Goal: Task Accomplishment & Management: Use online tool/utility

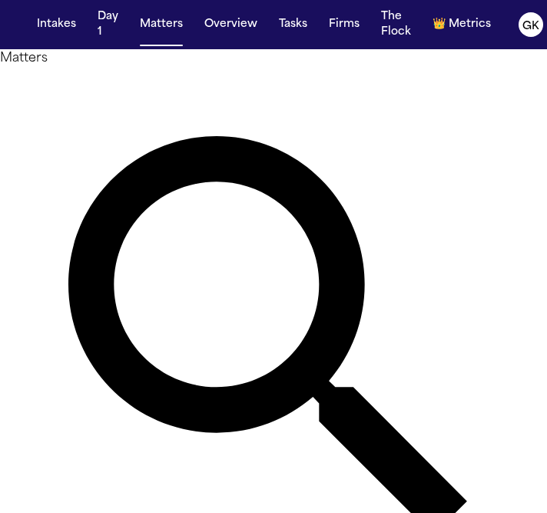
type input "********"
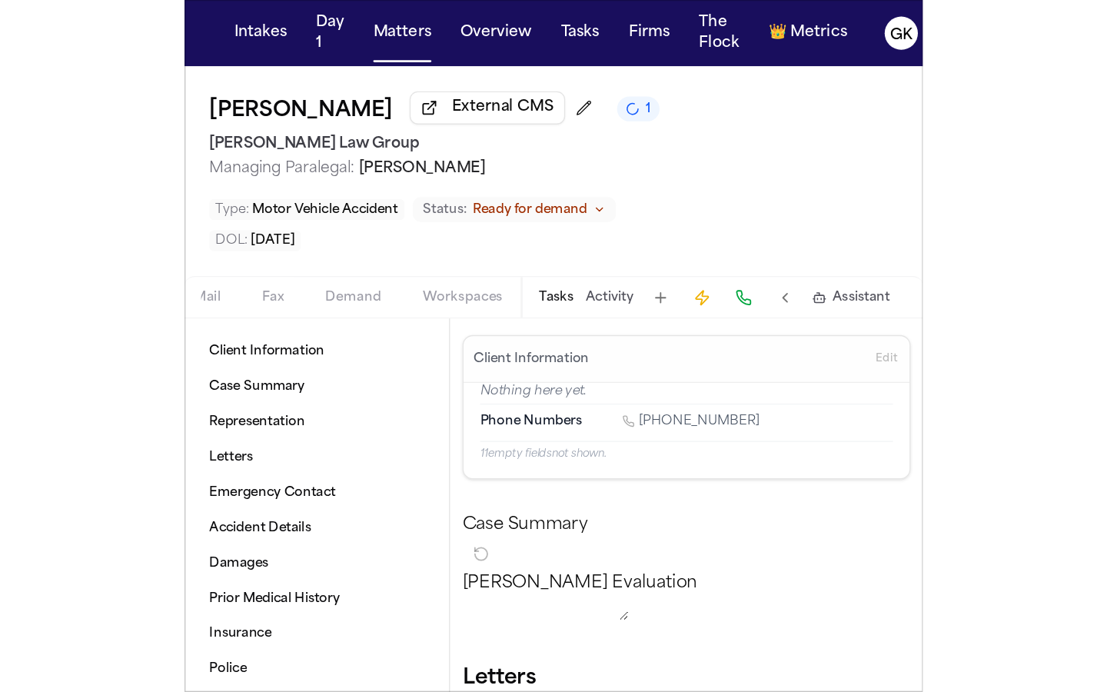
scroll to position [0, 401]
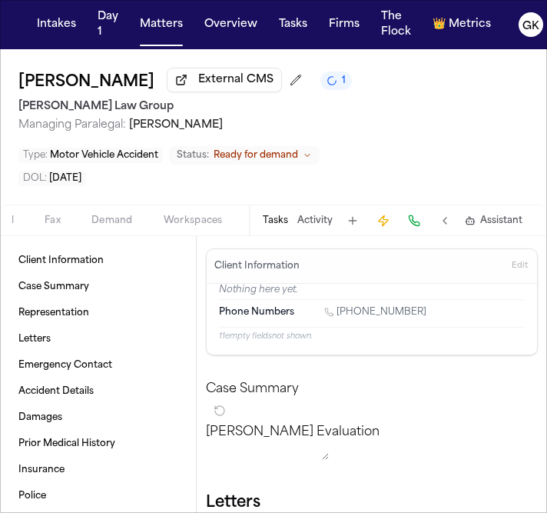
click at [108, 229] on div "Home Documents Treatment Coverage Police Mail Fax Demand Workspaces Artifacts T…" at bounding box center [273, 220] width 547 height 31
click at [108, 223] on span "Demand" at bounding box center [112, 221] width 42 height 12
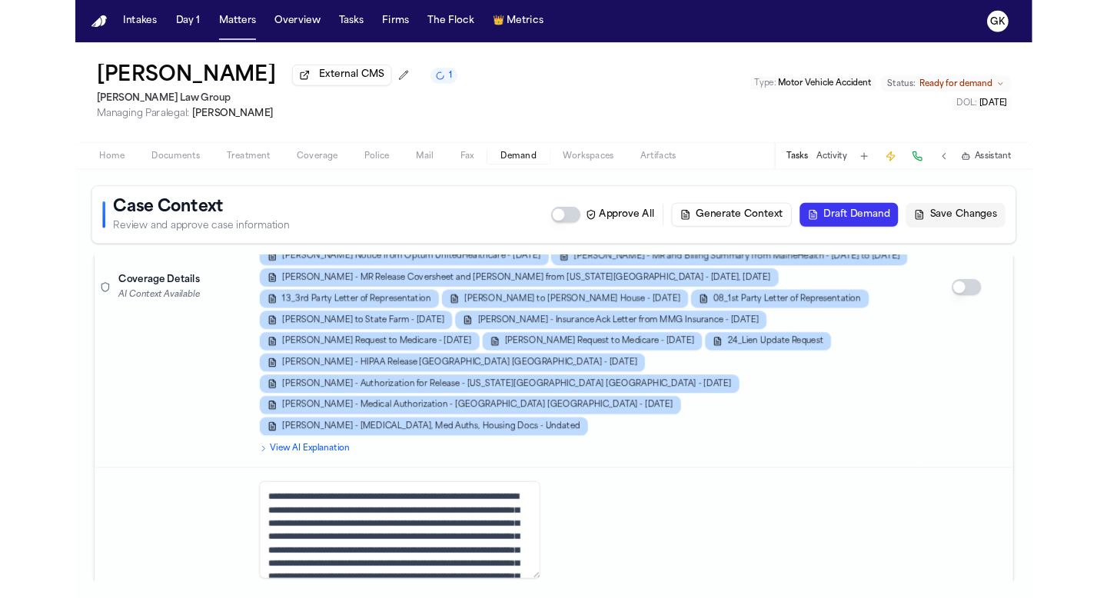
scroll to position [953, 0]
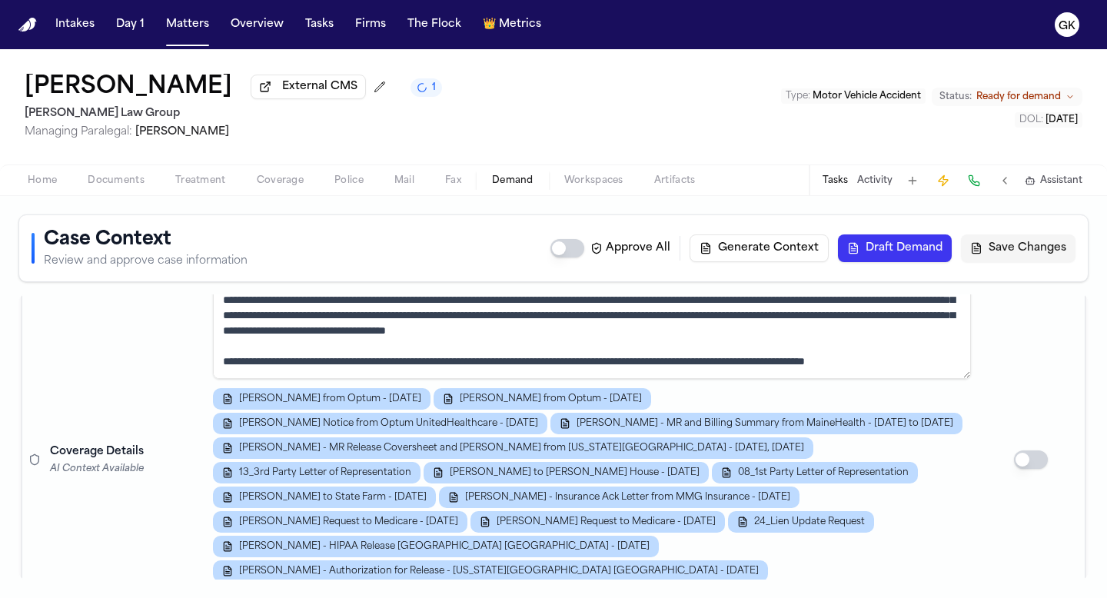
click at [547, 261] on button "Generate Context" at bounding box center [759, 249] width 139 height 28
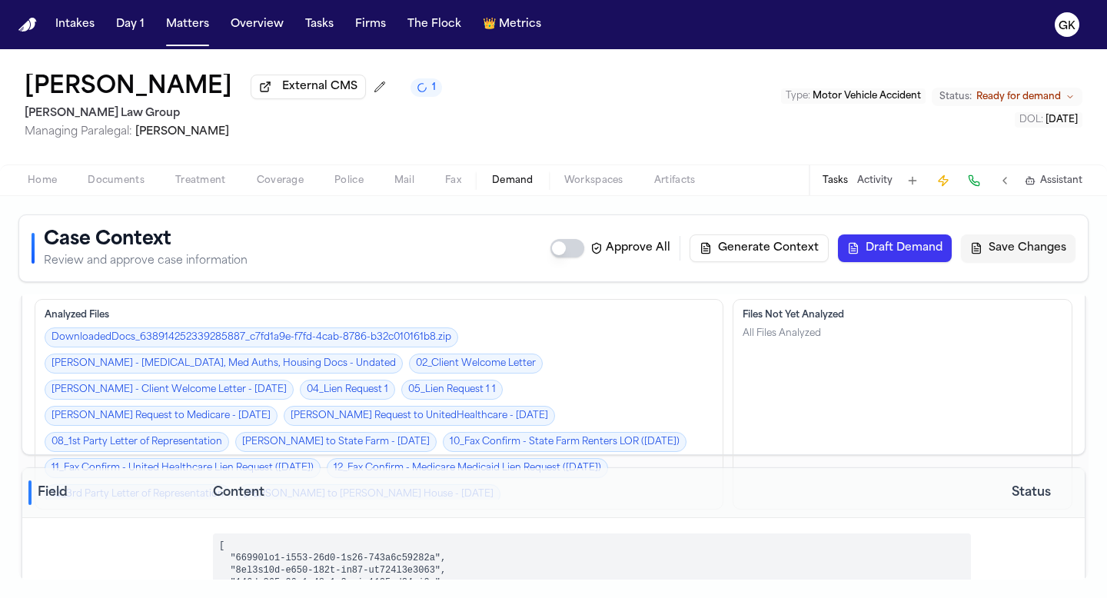
scroll to position [0, 0]
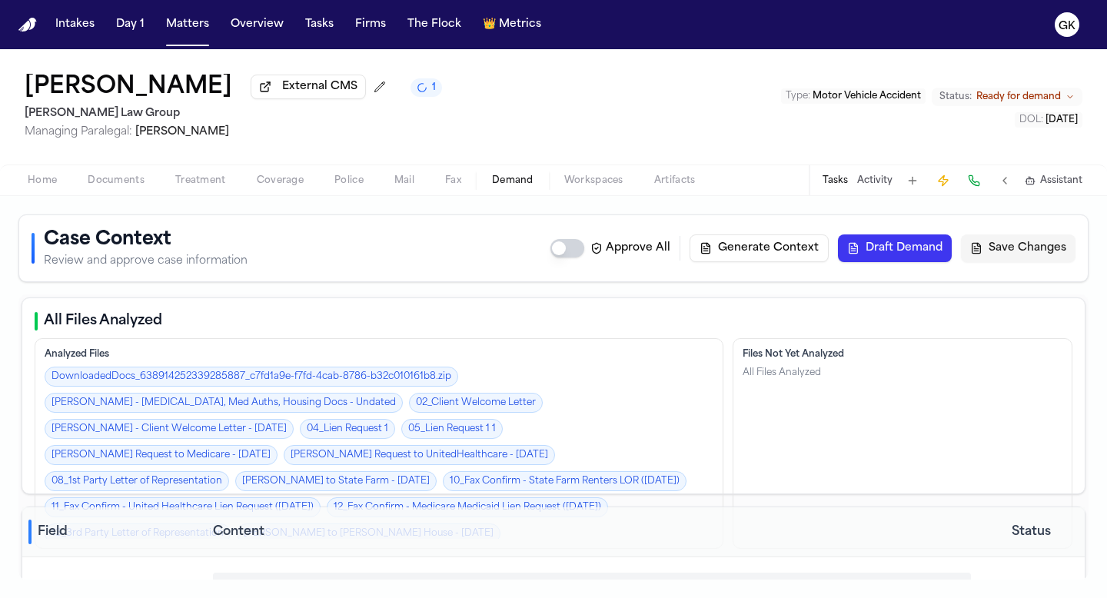
click at [547, 257] on button "Draft Demand" at bounding box center [895, 249] width 114 height 28
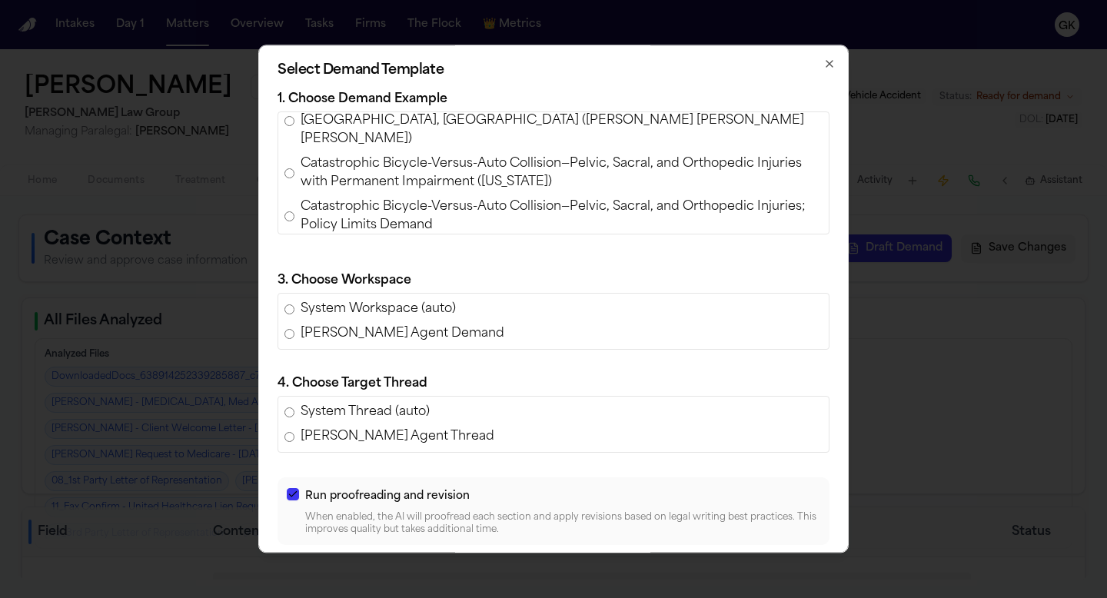
scroll to position [477, 0]
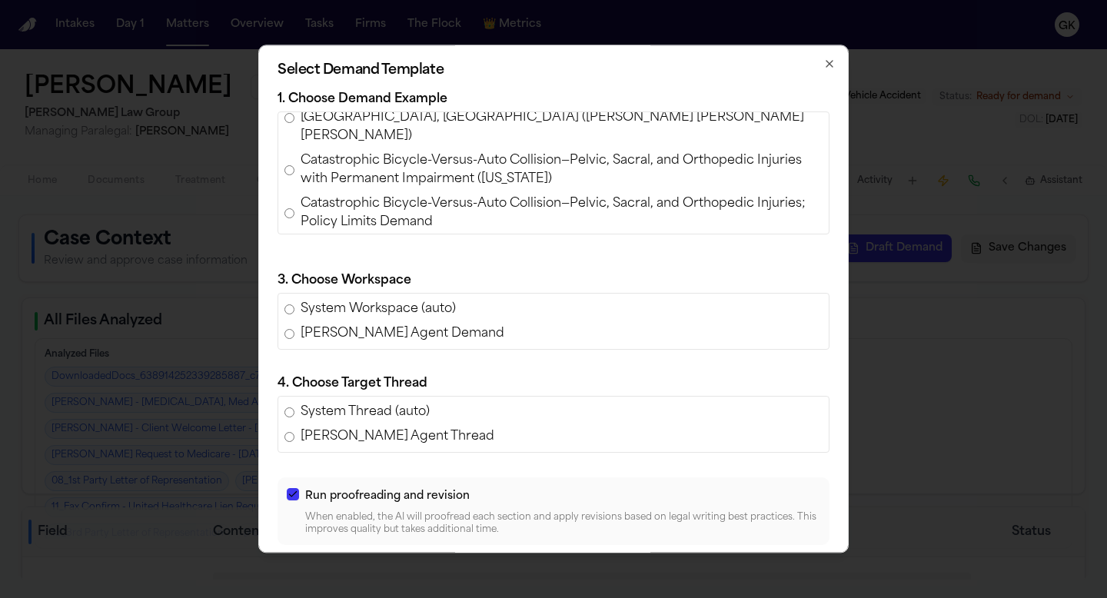
click at [356, 238] on span "Policy Limits Demand for [PERSON_NAME] v. [PERSON_NAME] [PERSON_NAME] (AAA Insu…" at bounding box center [562, 256] width 522 height 37
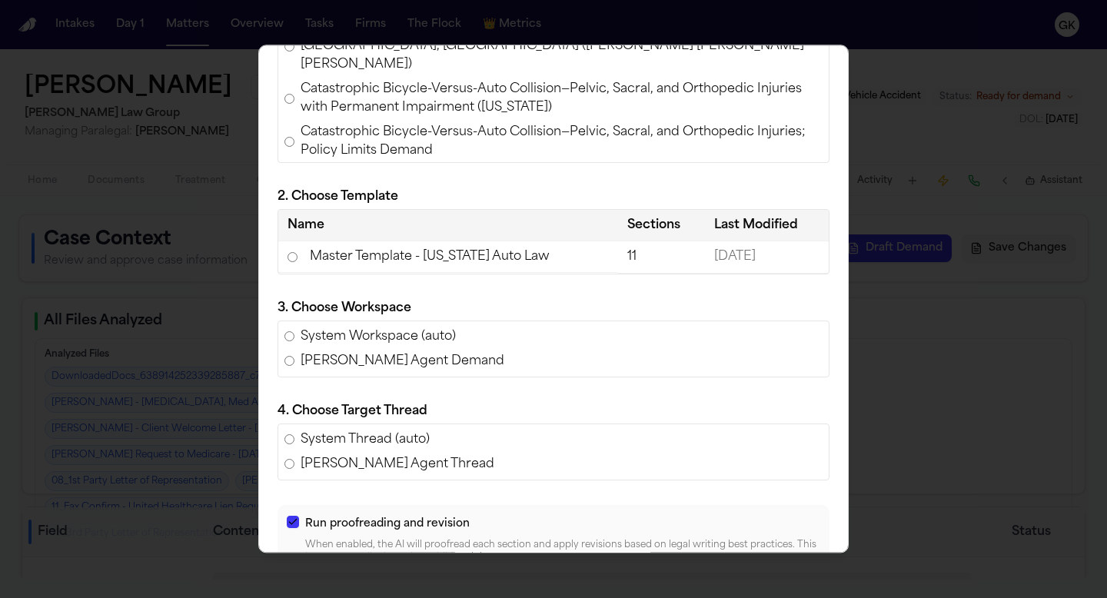
click at [447, 264] on td "Master Template - [US_STATE] Auto Law" at bounding box center [448, 257] width 340 height 32
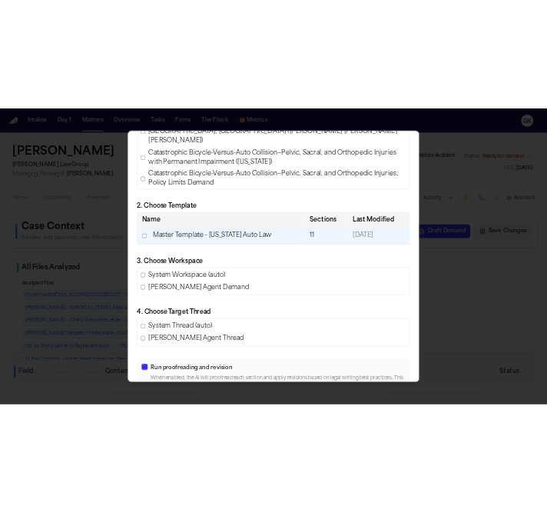
scroll to position [162, 0]
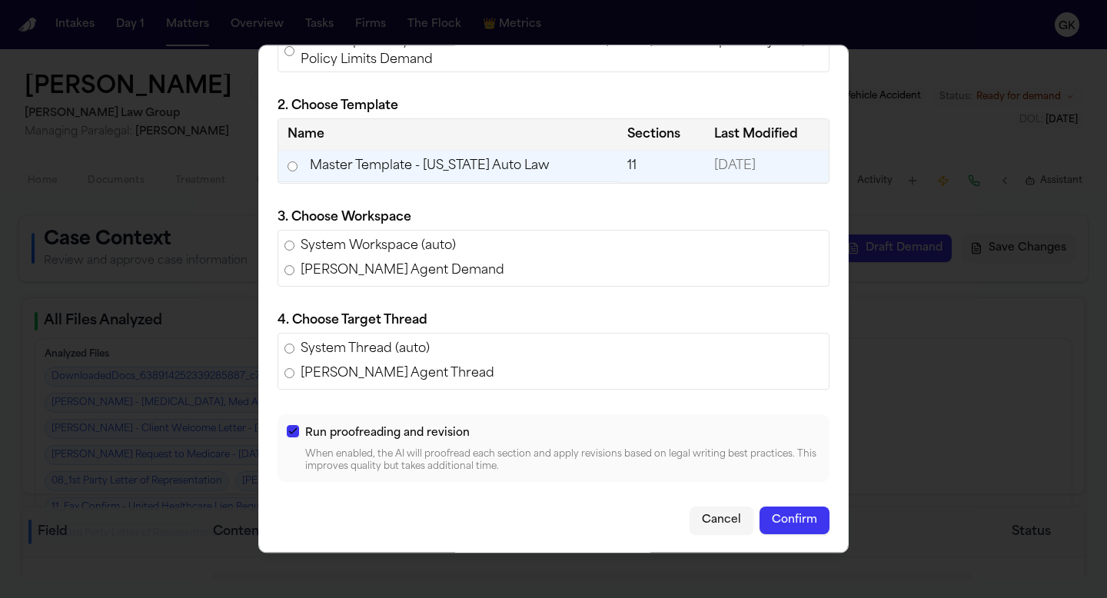
click at [547, 512] on button "Confirm" at bounding box center [795, 521] width 70 height 28
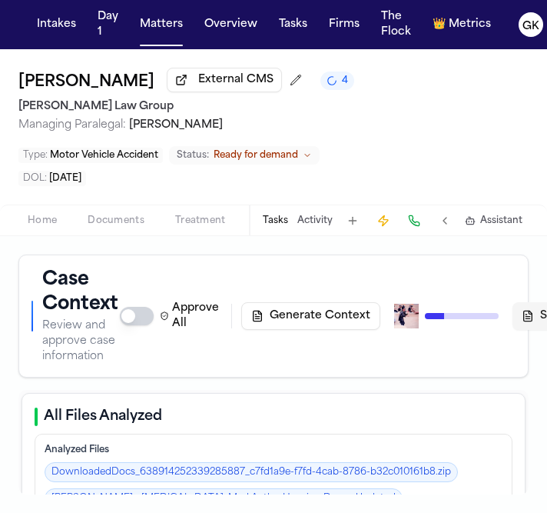
click at [114, 217] on span "Documents" at bounding box center [116, 221] width 57 height 12
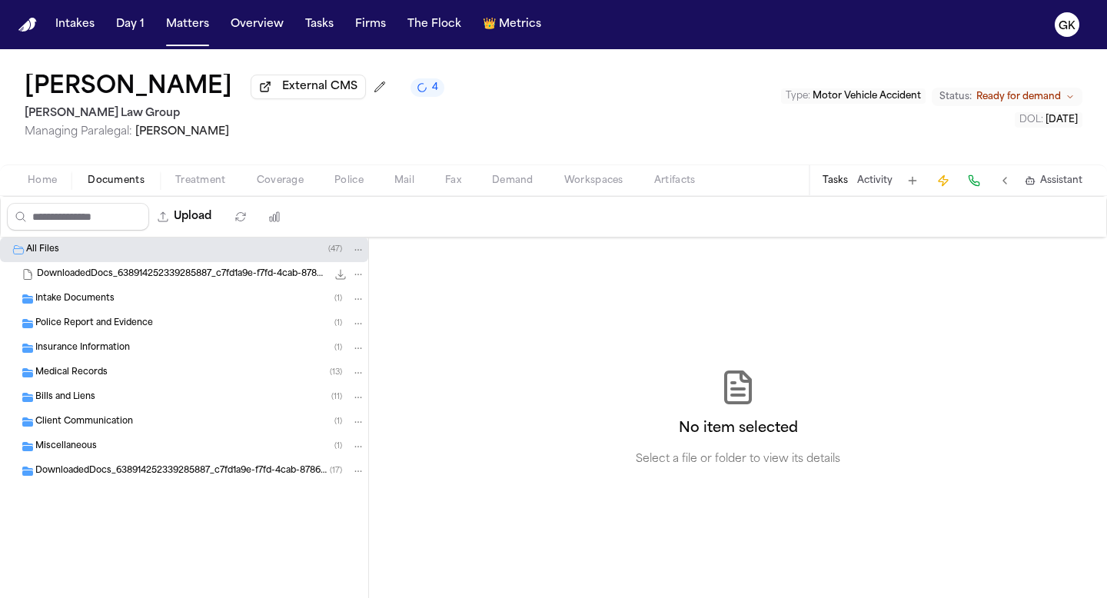
click at [527, 193] on div "Home Documents Treatment Coverage Police Mail Fax Demand Workspaces Artifacts T…" at bounding box center [553, 180] width 1107 height 31
click at [525, 187] on span "Demand" at bounding box center [513, 181] width 42 height 12
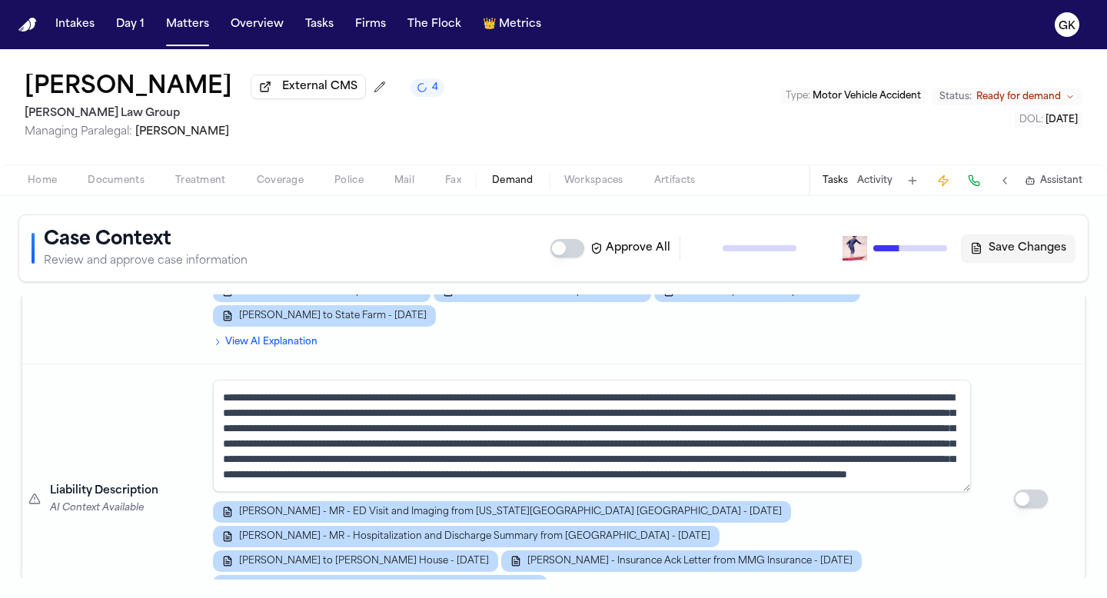
scroll to position [1560, 0]
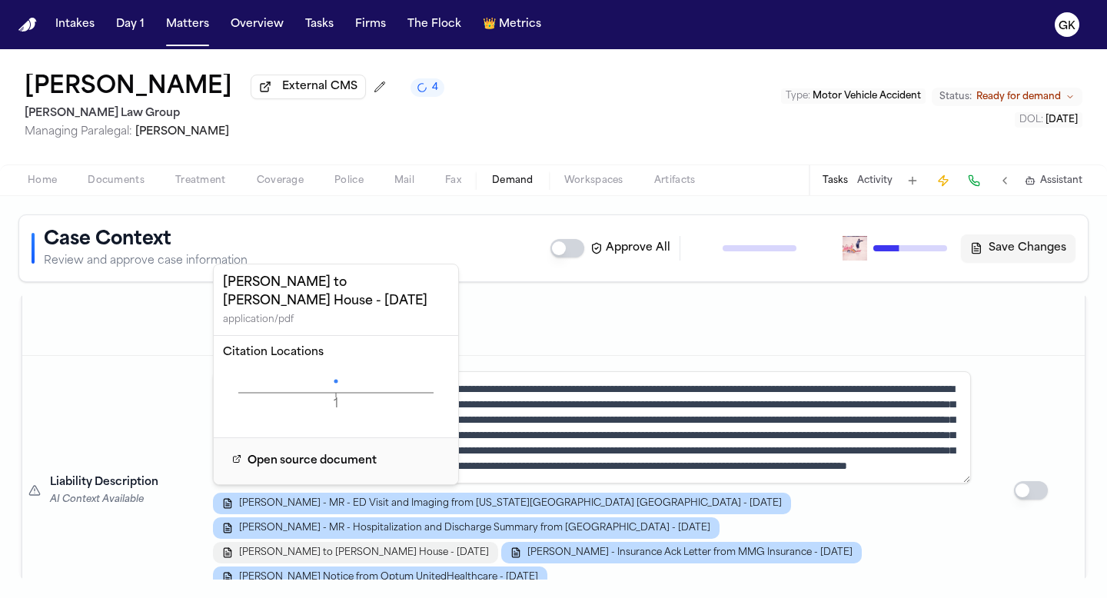
click at [313, 512] on span "[PERSON_NAME] to [PERSON_NAME] House - [DATE]" at bounding box center [364, 553] width 250 height 12
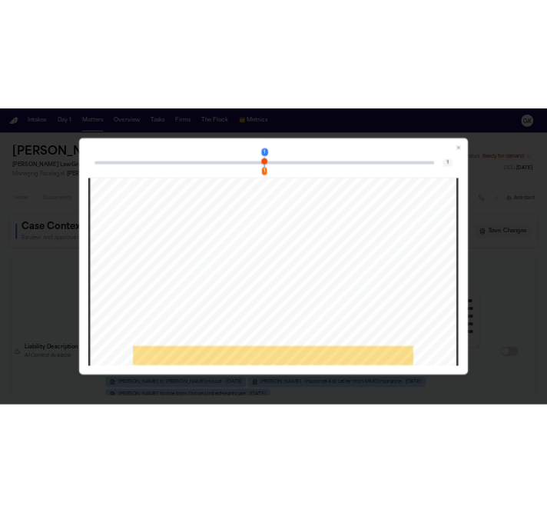
scroll to position [38, 0]
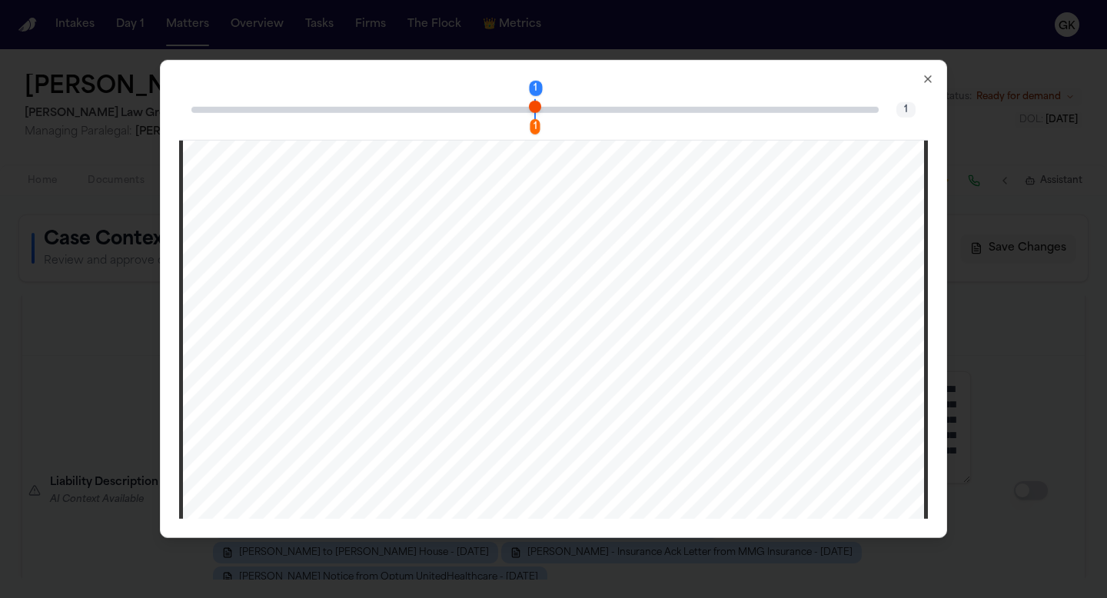
click at [547, 82] on div "1 1 1" at bounding box center [553, 110] width 749 height 62
click at [547, 82] on icon "button" at bounding box center [928, 79] width 12 height 12
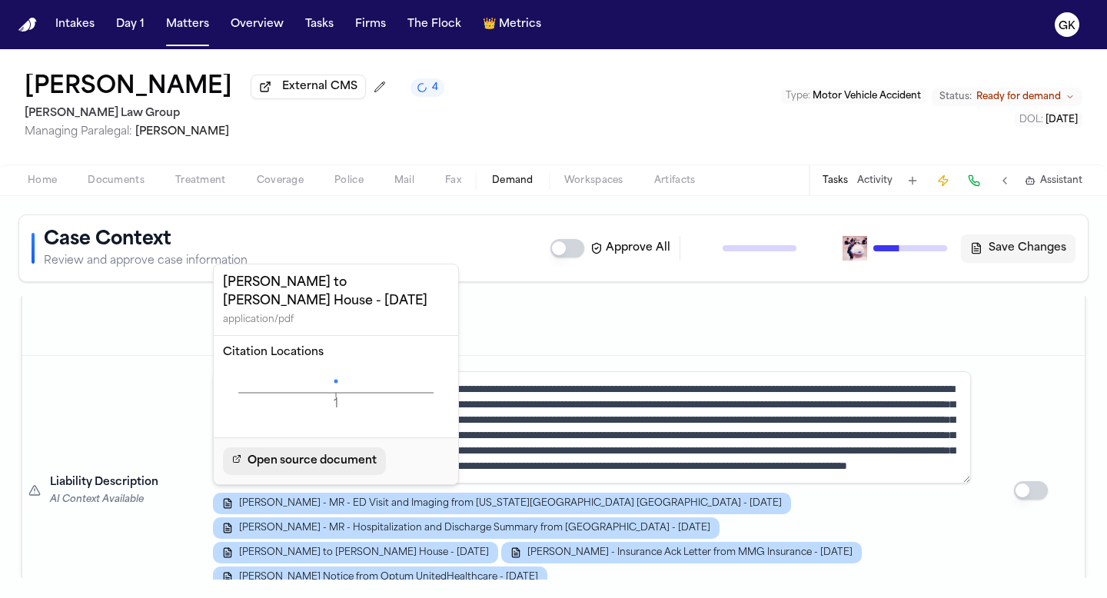
click at [378, 457] on link "Open source document" at bounding box center [304, 461] width 163 height 28
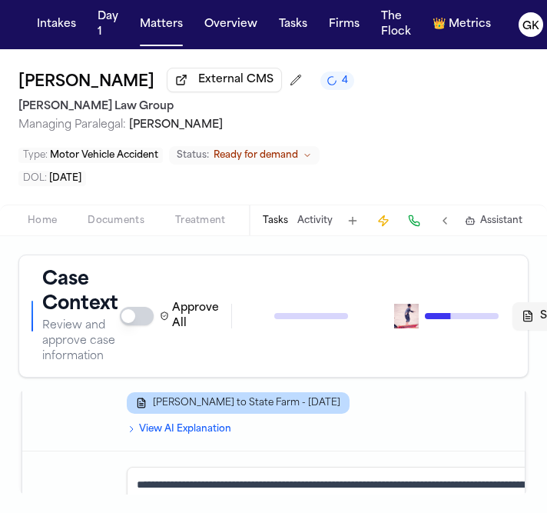
scroll to position [615, 0]
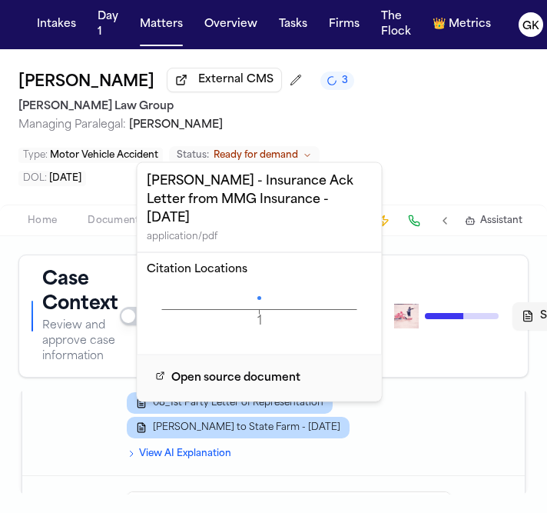
click at [338, 335] on span "[PERSON_NAME] - Insurance Ack Letter from MMG Insurance - [DATE]" at bounding box center [315, 329] width 325 height 12
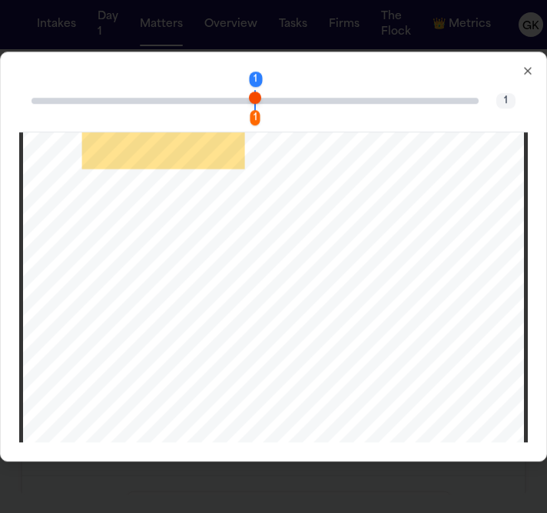
scroll to position [0, 0]
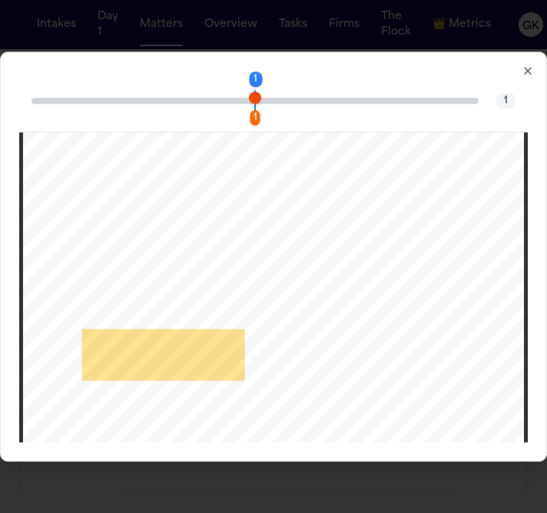
click at [522, 71] on icon "button" at bounding box center [528, 71] width 12 height 12
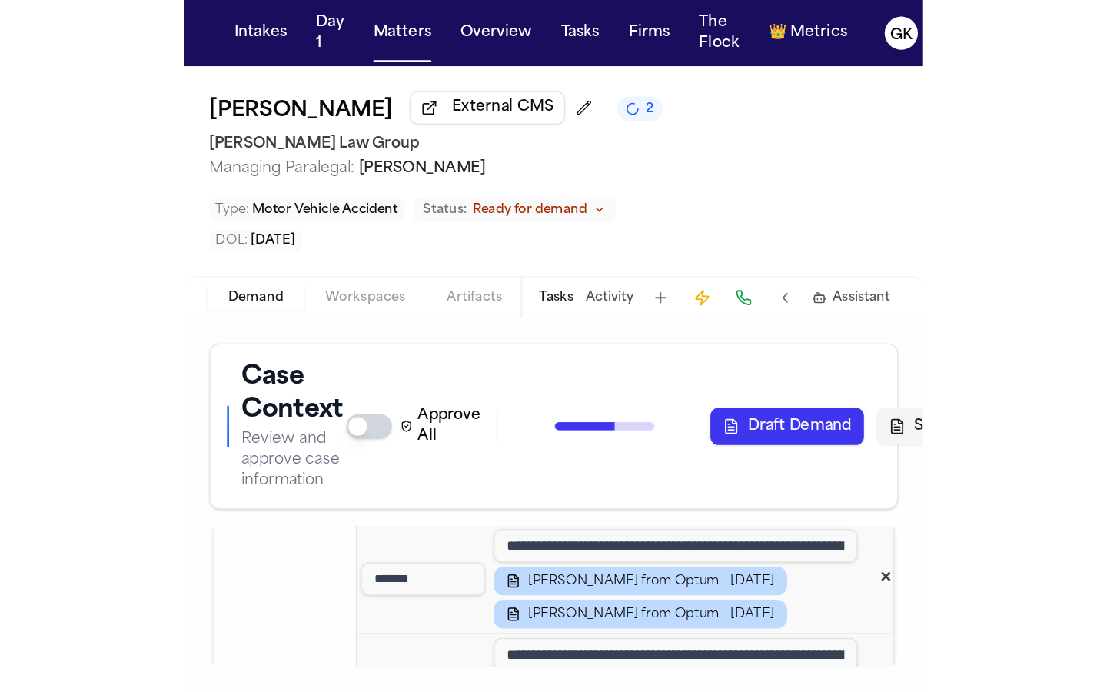
scroll to position [0, 436]
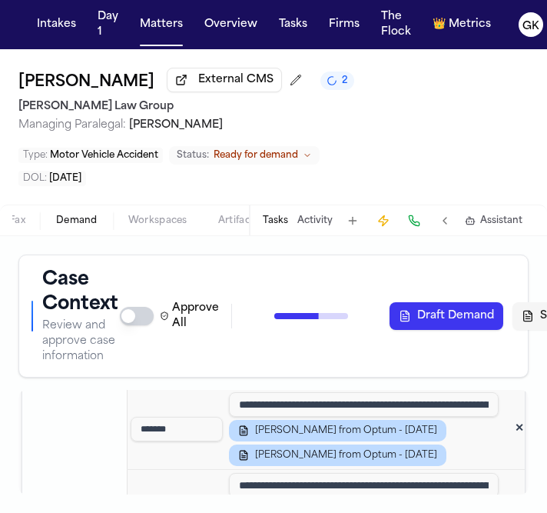
click at [58, 215] on span "Demand" at bounding box center [77, 221] width 42 height 12
click at [67, 211] on button "Demand" at bounding box center [77, 220] width 72 height 18
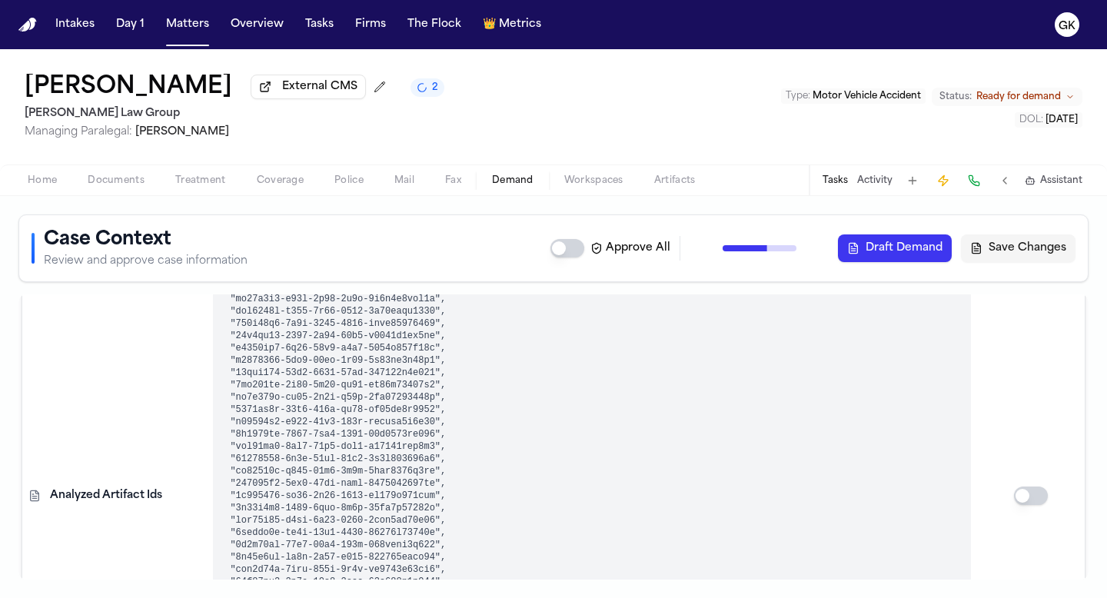
scroll to position [0, 0]
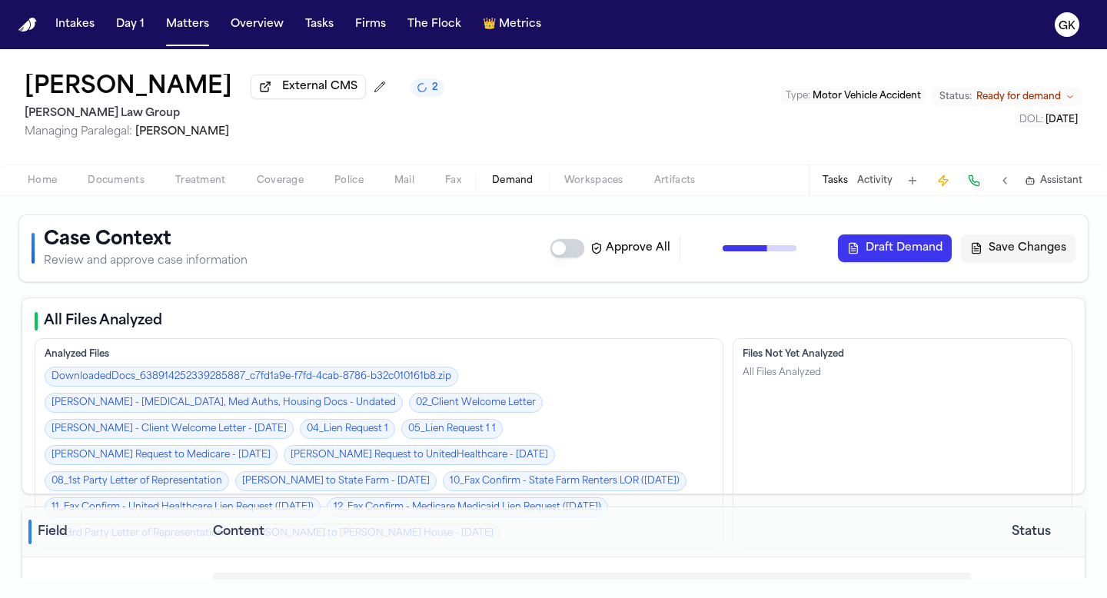
click at [532, 181] on span "Demand" at bounding box center [513, 181] width 42 height 12
click at [547, 183] on span "Workspaces" at bounding box center [593, 181] width 59 height 12
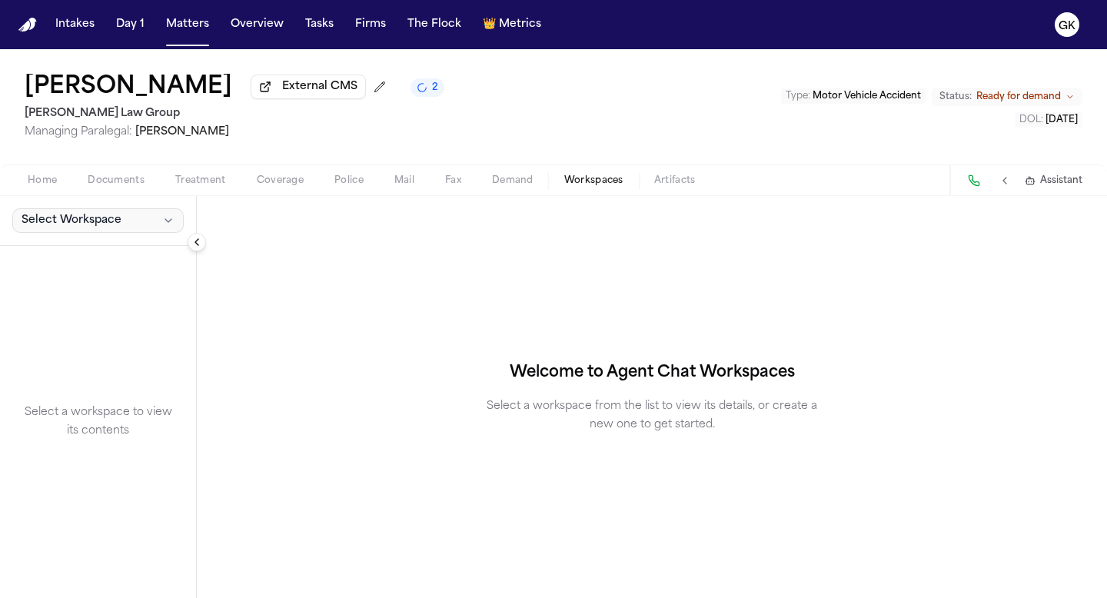
click at [89, 225] on span "Select Workspace" at bounding box center [72, 220] width 100 height 15
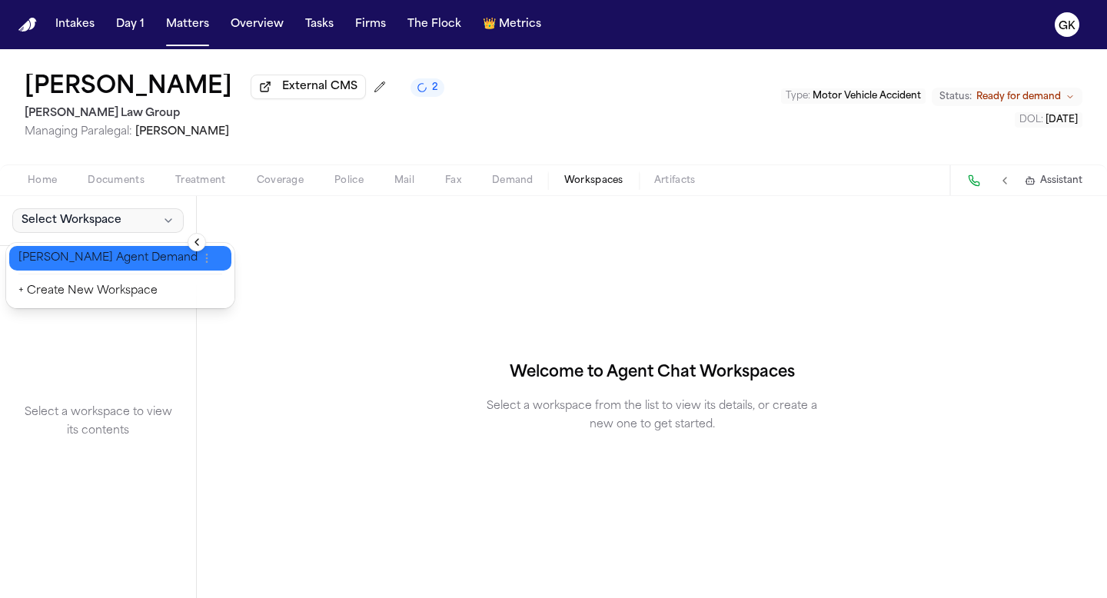
click at [88, 263] on span "[PERSON_NAME] Agent Demand" at bounding box center [107, 258] width 179 height 15
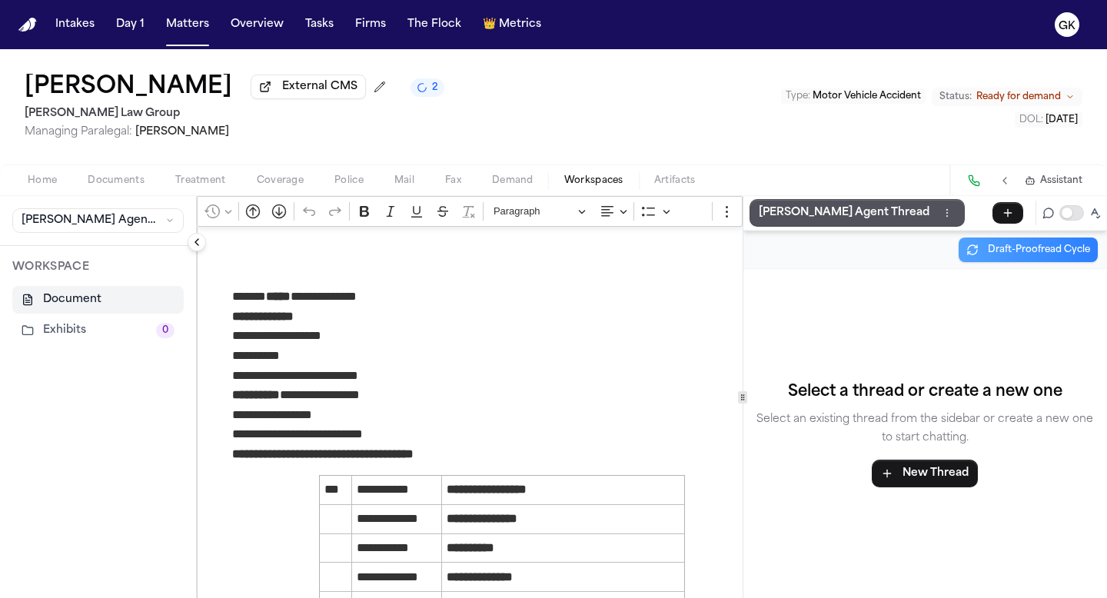
scroll to position [62, 0]
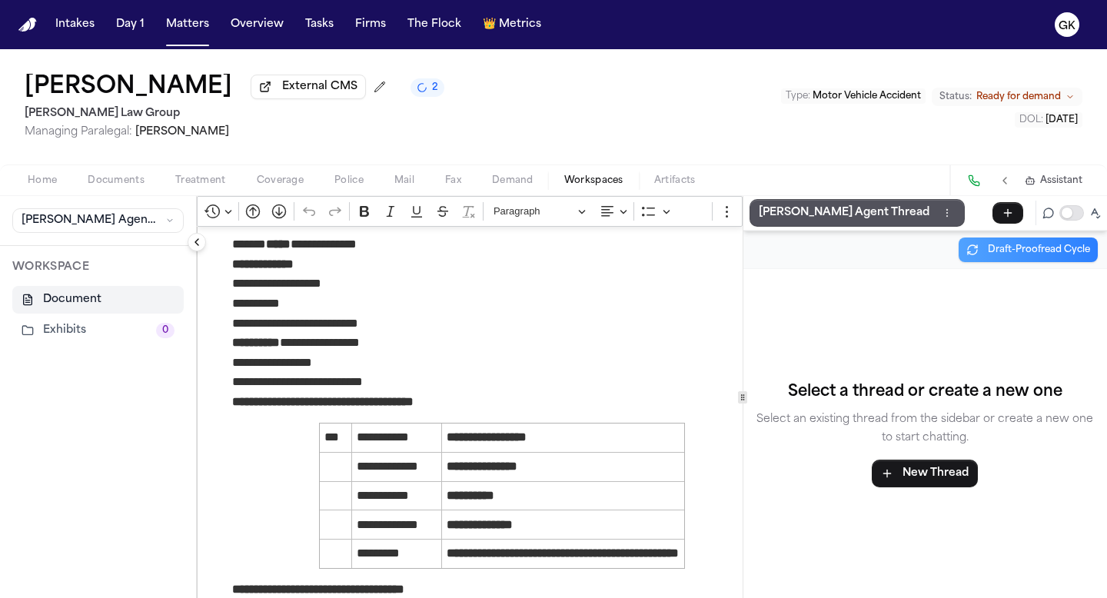
click at [508, 183] on span "Demand" at bounding box center [513, 181] width 42 height 12
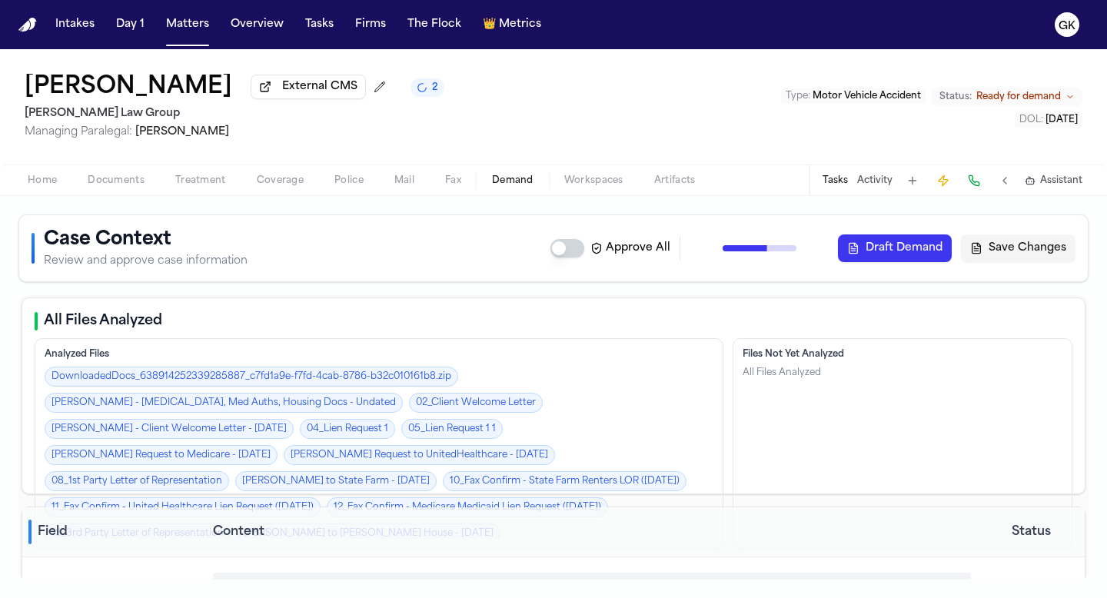
click at [437, 97] on button "2" at bounding box center [428, 87] width 34 height 18
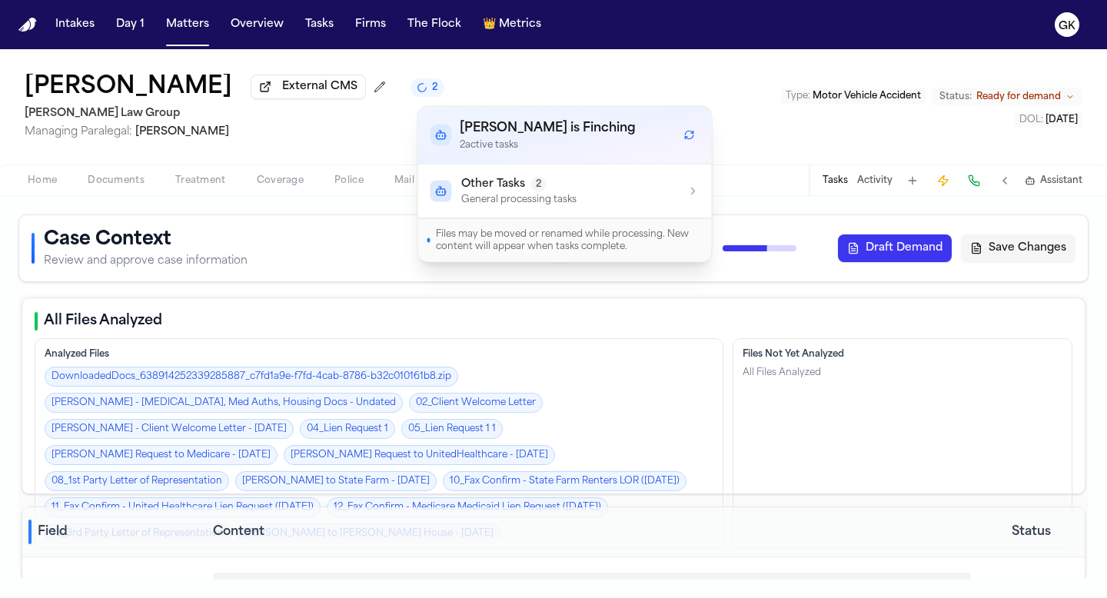
click at [547, 115] on div "[PERSON_NAME] External CMS 2 [PERSON_NAME] Law Group Managing Paralegal: [PERSO…" at bounding box center [553, 106] width 1107 height 115
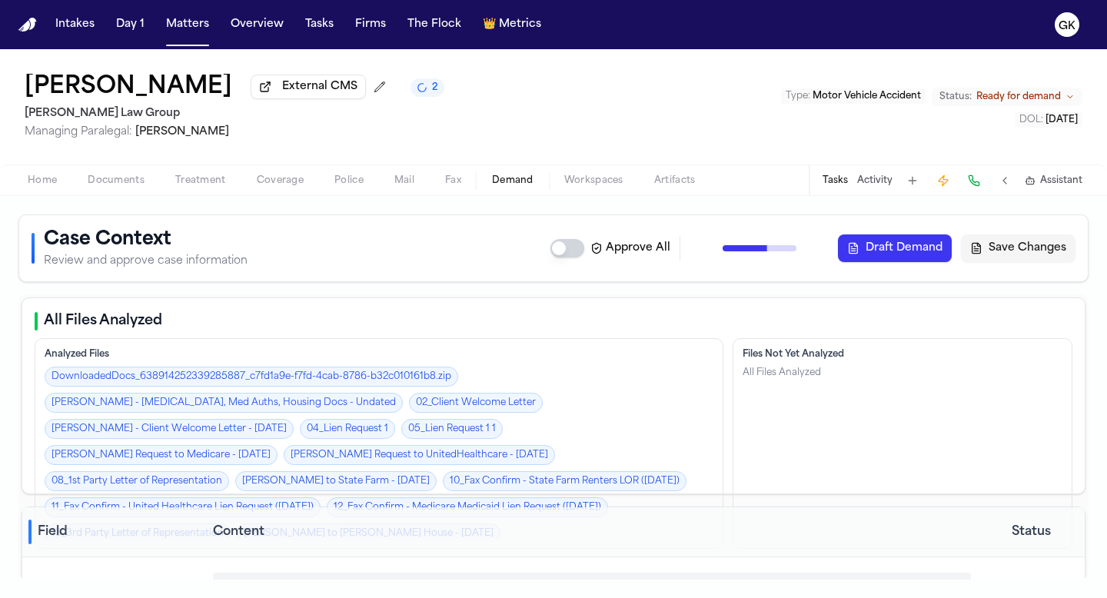
click at [531, 181] on span "Demand" at bounding box center [513, 181] width 42 height 12
click at [547, 187] on span "Workspaces" at bounding box center [593, 181] width 59 height 12
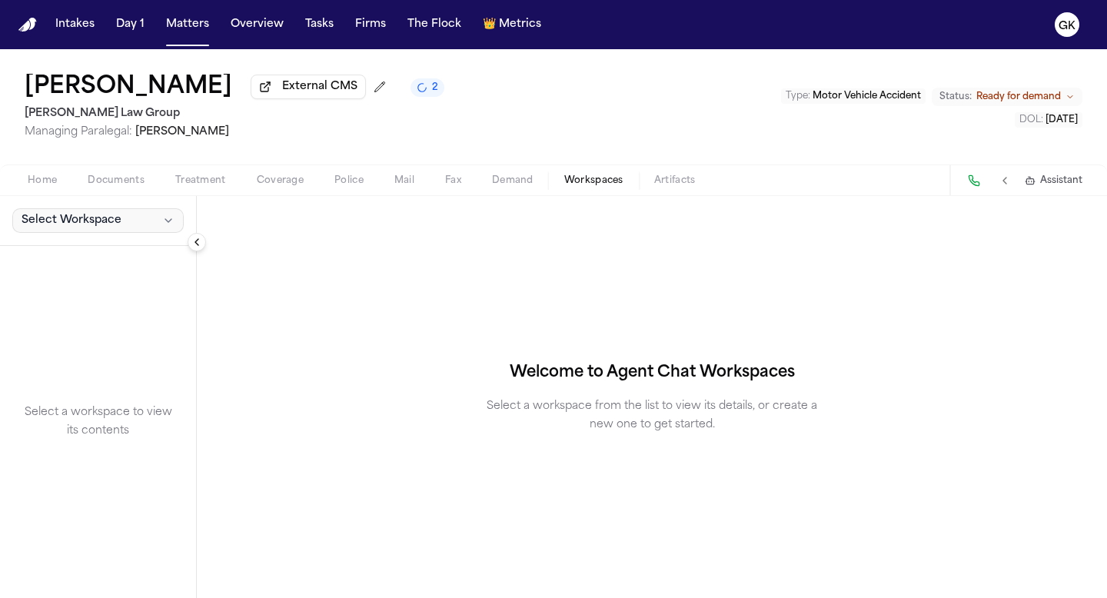
click at [128, 225] on button "Select Workspace" at bounding box center [97, 220] width 171 height 25
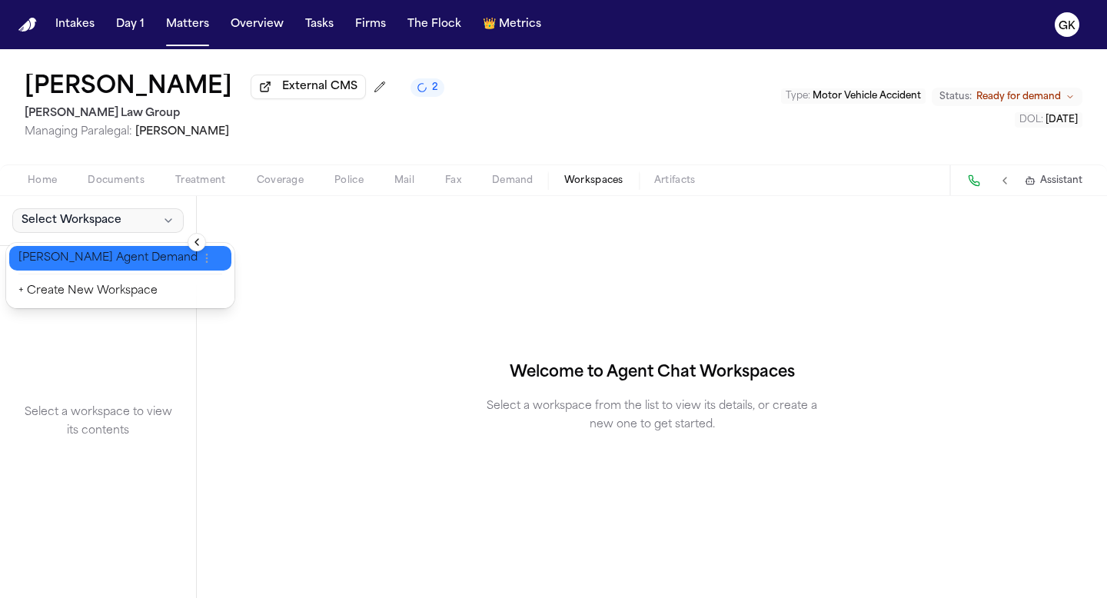
click at [116, 256] on span "[PERSON_NAME] Agent Demand" at bounding box center [107, 258] width 179 height 15
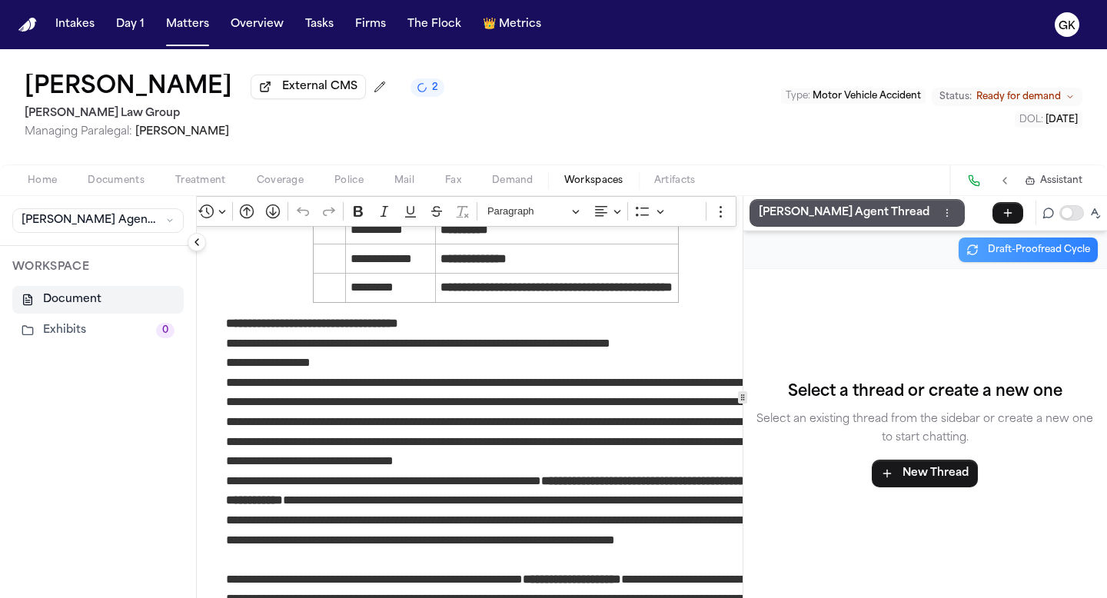
scroll to position [328, 0]
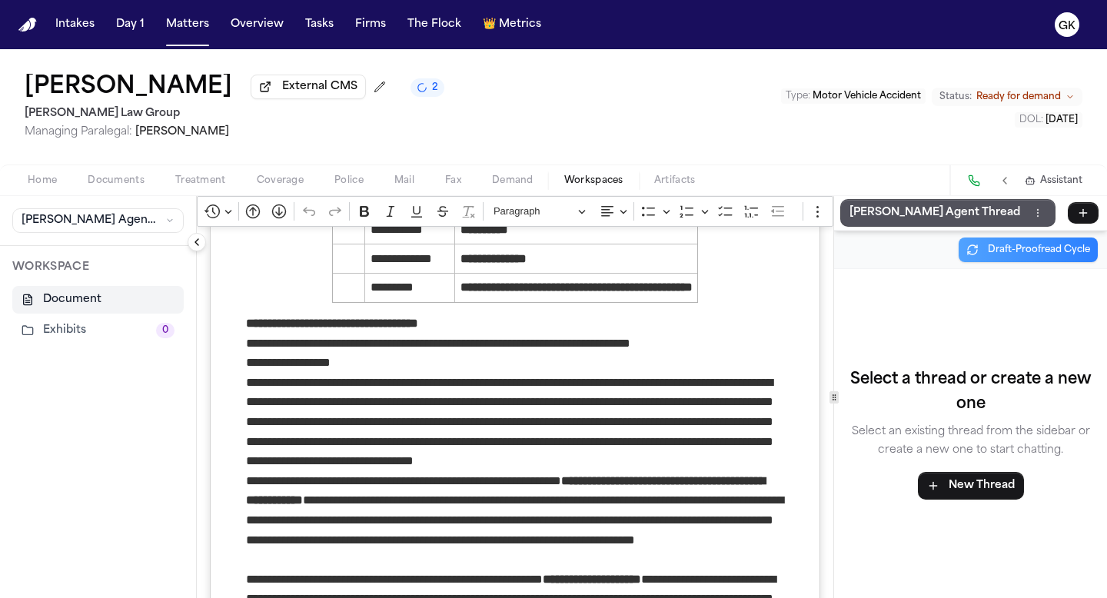
click at [547, 379] on div "**********" at bounding box center [652, 397] width 910 height 402
click at [547, 222] on p "[PERSON_NAME] Agent Thread" at bounding box center [935, 213] width 171 height 18
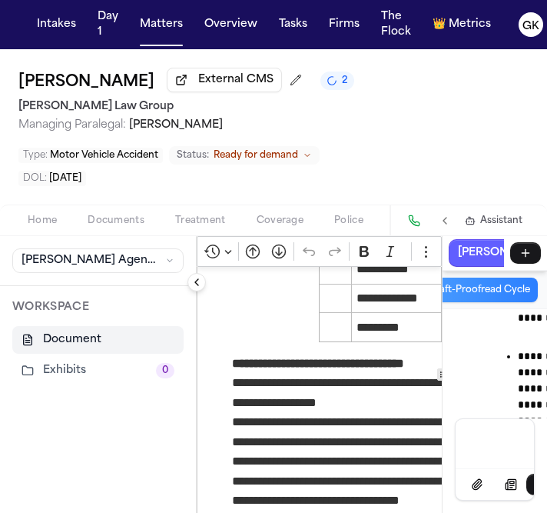
scroll to position [133716, 0]
click at [195, 279] on button "Collapse sidebar" at bounding box center [197, 282] width 18 height 18
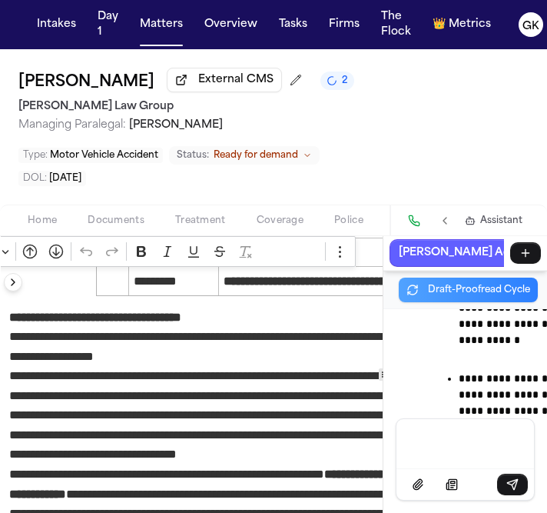
scroll to position [374, 36]
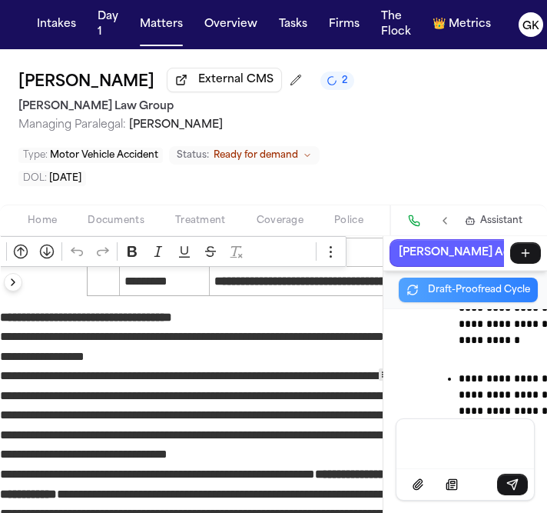
click at [238, 410] on p "**********" at bounding box center [269, 415] width 539 height 98
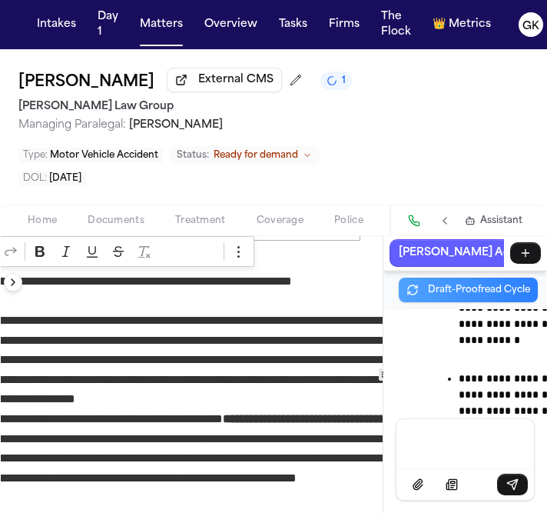
scroll to position [430, 178]
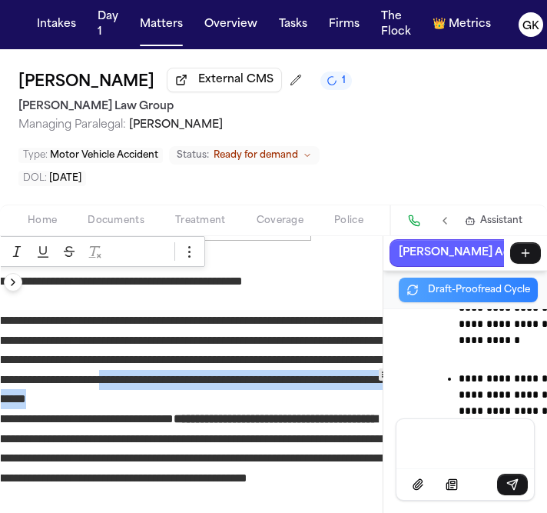
drag, startPoint x: 324, startPoint y: 378, endPoint x: 335, endPoint y: 404, distance: 28.6
click at [335, 404] on p "**********" at bounding box center [128, 360] width 539 height 98
copy p "**********"
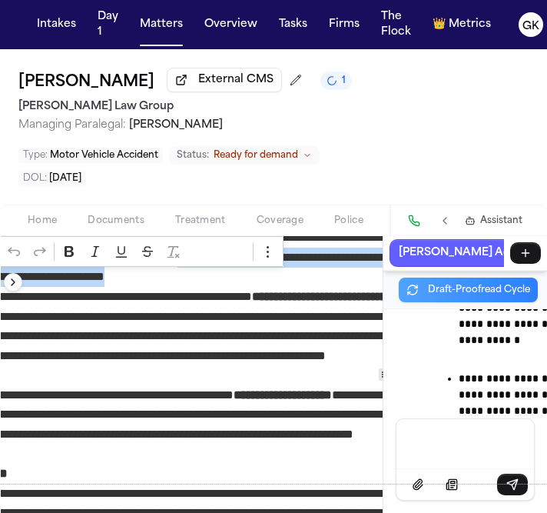
scroll to position [552, 25]
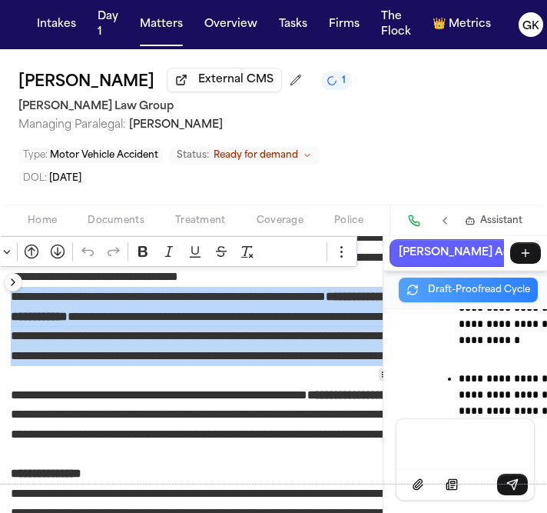
drag, startPoint x: 12, startPoint y: 297, endPoint x: 231, endPoint y: 383, distance: 235.4
click at [231, 383] on p "**********" at bounding box center [280, 336] width 539 height 98
copy p "**********"
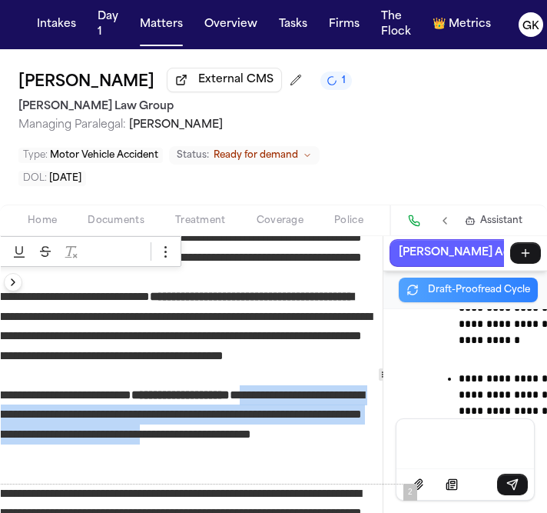
scroll to position [552, 228]
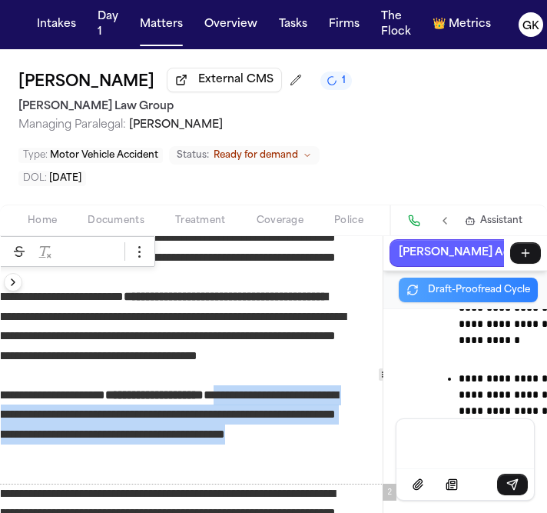
drag, startPoint x: 350, startPoint y: 398, endPoint x: 371, endPoint y: 459, distance: 64.4
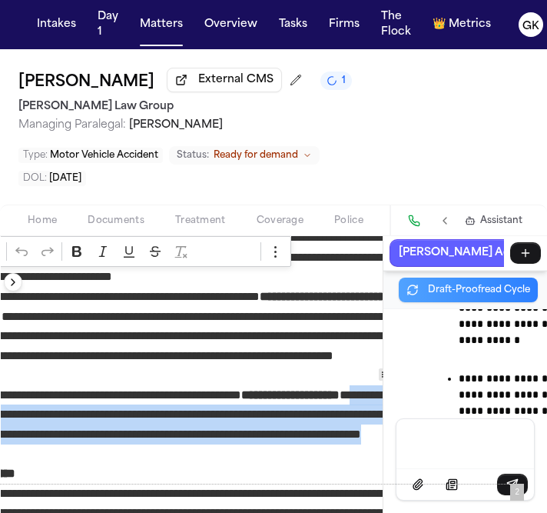
scroll to position [552, 90]
copy p "**********"
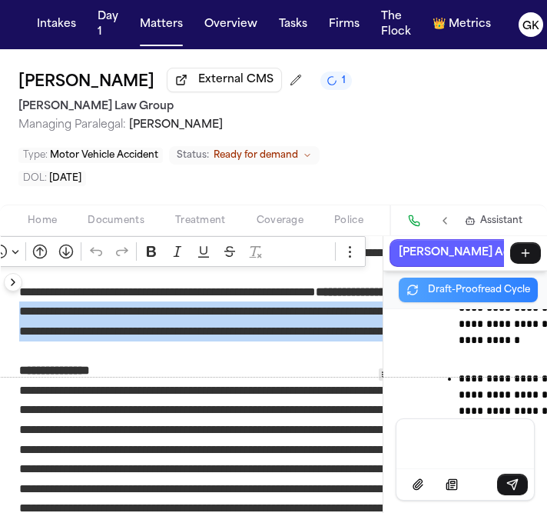
scroll to position [661, 17]
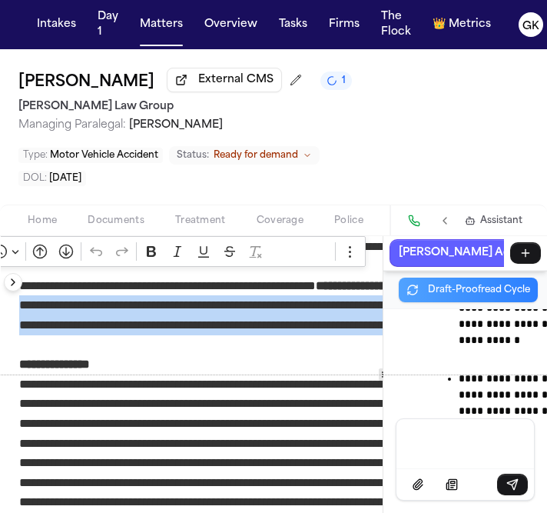
click at [294, 445] on p "Rich Text Editor. Editing area: main. Press ⌥0 for help." at bounding box center [288, 482] width 539 height 217
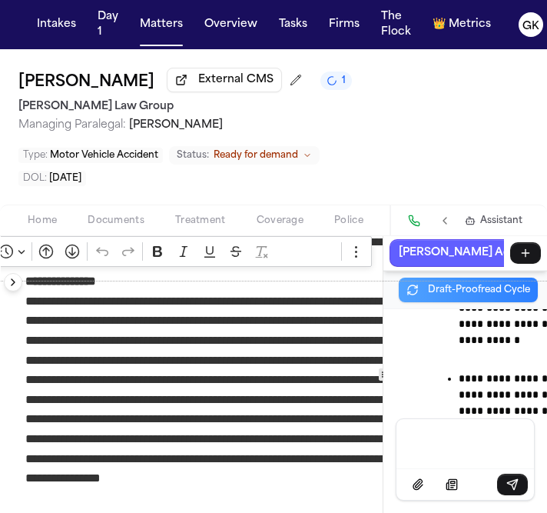
scroll to position [755, 11]
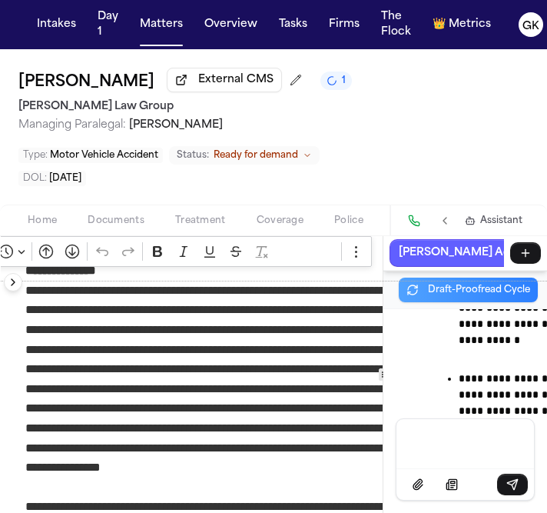
click at [490, 375] on div "**********" at bounding box center [274, 374] width 547 height 277
click at [268, 394] on p "Rich Text Editor. Editing area: main. Press ⌥0 for help." at bounding box center [294, 389] width 539 height 217
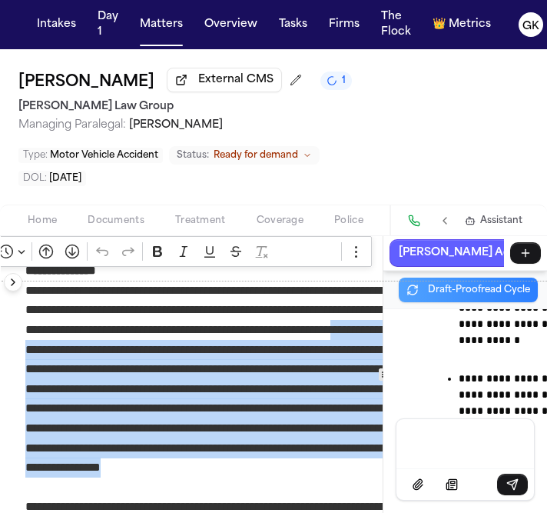
scroll to position [755, 0]
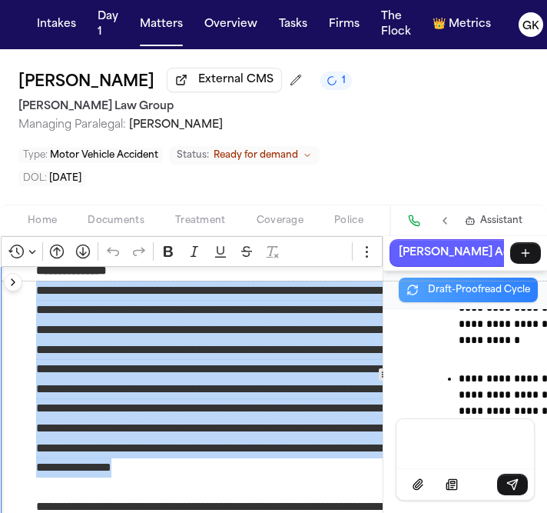
drag, startPoint x: 324, startPoint y: 491, endPoint x: 2, endPoint y: 295, distance: 377.8
copy p "**********"
